Goal: Transaction & Acquisition: Book appointment/travel/reservation

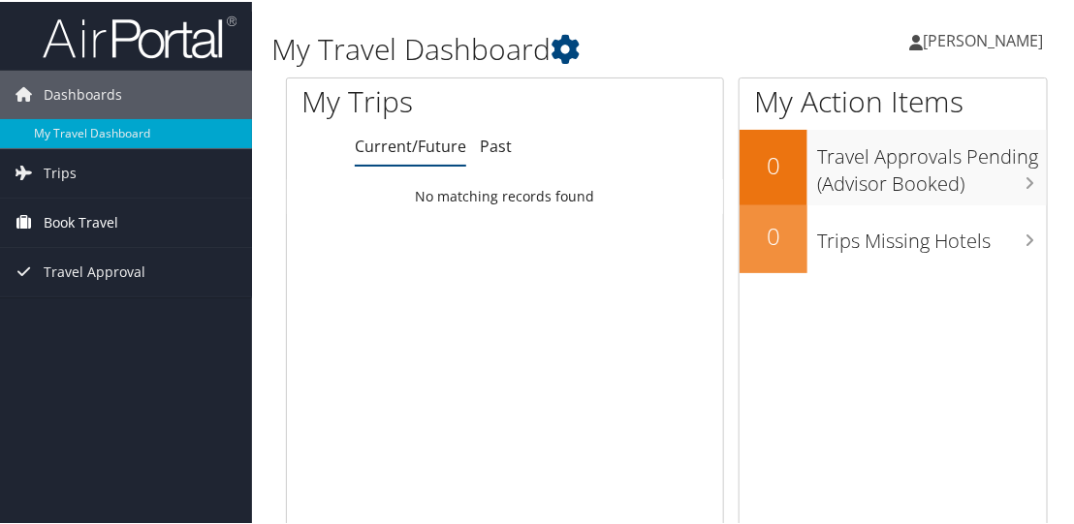
click at [95, 220] on span "Book Travel" at bounding box center [81, 221] width 75 height 48
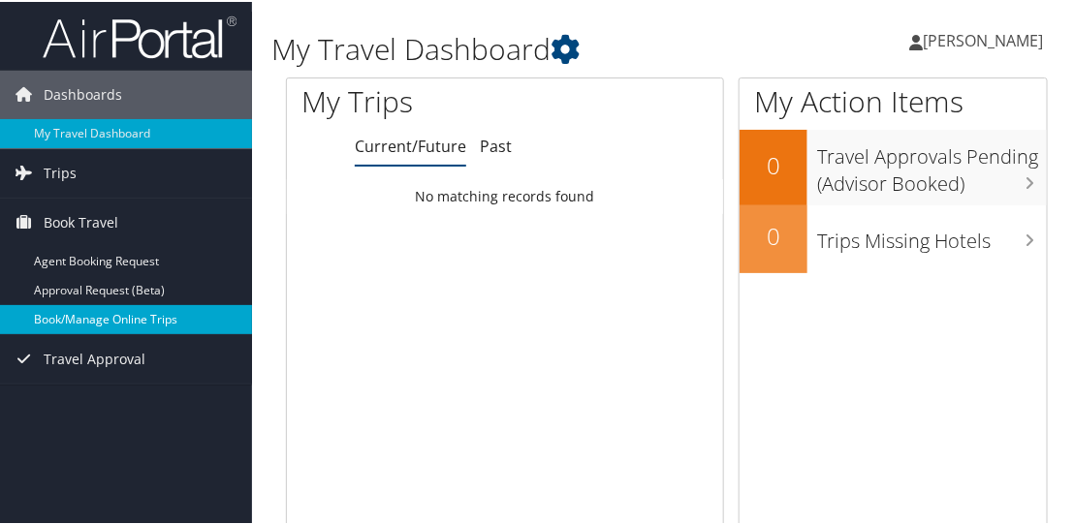
click at [109, 313] on link "Book/Manage Online Trips" at bounding box center [126, 317] width 252 height 29
